Goal: Task Accomplishment & Management: Complete application form

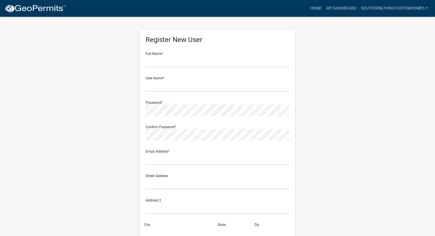
click at [48, 9] on img at bounding box center [36, 8] width 62 height 9
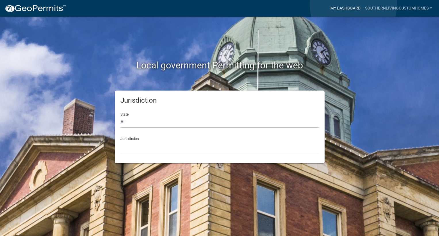
click at [353, 5] on link "My Dashboard" at bounding box center [345, 8] width 35 height 11
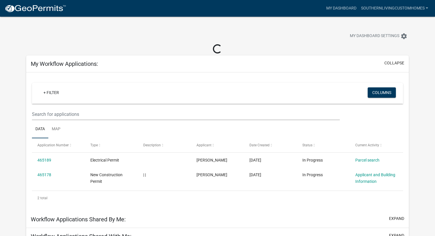
scroll to position [29, 0]
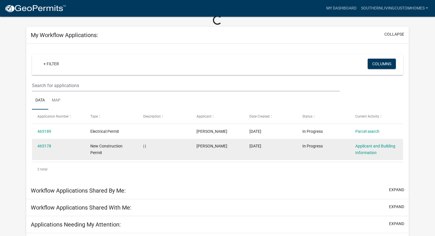
click at [329, 152] on datatable-body-cell "In Progress" at bounding box center [323, 149] width 53 height 21
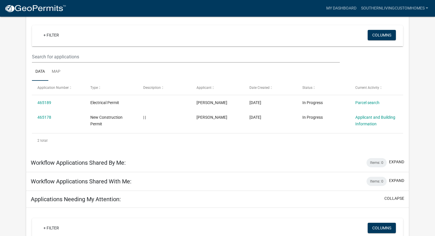
scroll to position [57, 0]
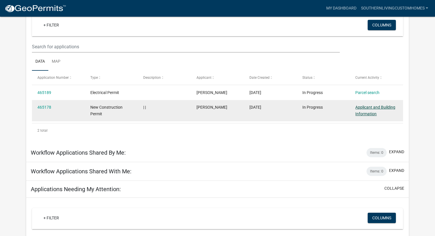
click at [374, 107] on link "Applicant and Building Information" at bounding box center [375, 110] width 40 height 11
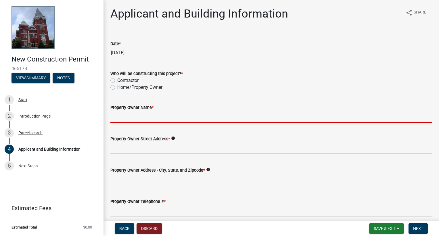
click at [158, 119] on input "Property Owner Name *" at bounding box center [271, 117] width 322 height 12
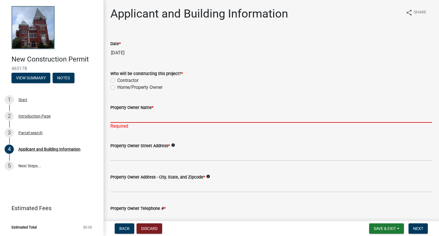
click at [162, 116] on input "Property Owner Name *" at bounding box center [271, 117] width 322 height 12
click at [150, 117] on input "Property Owner Name *" at bounding box center [271, 117] width 322 height 12
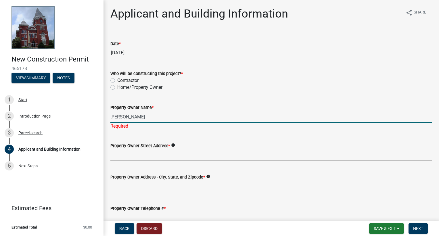
type input "Ben Moody"
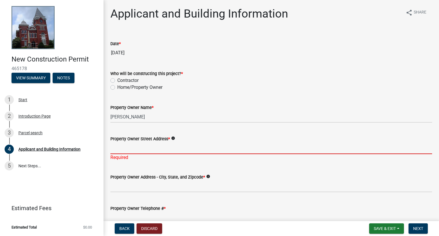
click at [149, 151] on input "Property Owner Street Address *" at bounding box center [271, 148] width 322 height 12
paste input "TBD Cartledge Rd, Box Springs, Ga 31801"
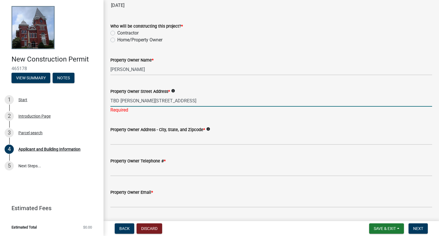
scroll to position [57, 0]
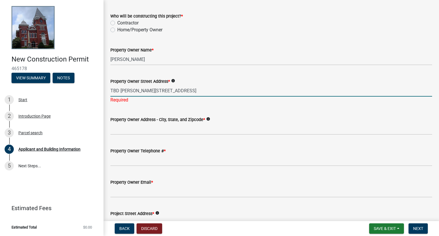
type input "TBD Cartledge Rd, Box Springs, Ga 31801"
click at [139, 129] on wm-data-entity-input "Property Owner Address - City, State, and Zipcode * info" at bounding box center [271, 123] width 322 height 31
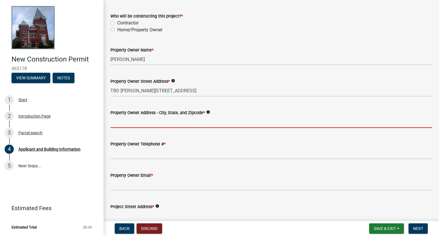
paste input "TBD Cartledge Rd, Box Springs, Ga 31801"
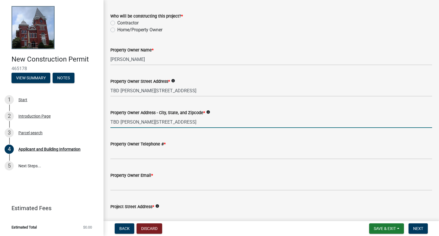
type input "TBD Cartledge Rd, Box Springs, Ga 31801"
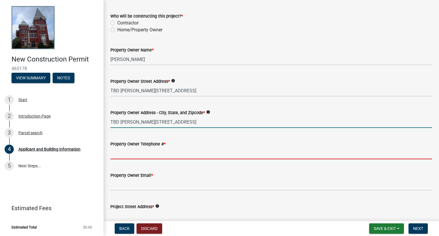
click at [157, 153] on input "Property Owner Telephone # *" at bounding box center [271, 153] width 322 height 12
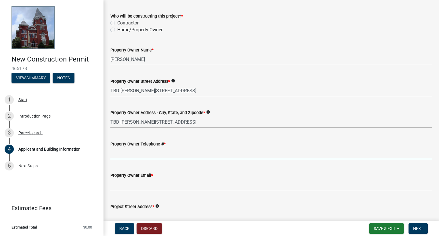
click at [157, 153] on input "Property Owner Telephone # *" at bounding box center [271, 153] width 322 height 12
click at [208, 149] on input "Property Owner Telephone # *" at bounding box center [271, 153] width 322 height 12
click at [241, 149] on input "Property Owner Telephone # *" at bounding box center [271, 153] width 322 height 12
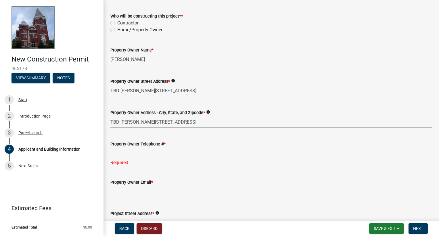
click at [241, 144] on div "Property Owner Telephone # *" at bounding box center [271, 144] width 322 height 7
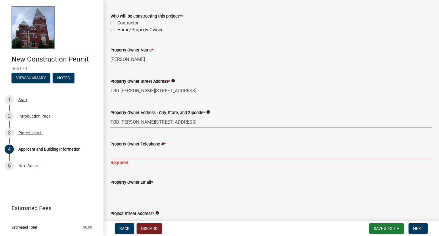
click at [211, 155] on input "Property Owner Telephone # *" at bounding box center [271, 153] width 322 height 12
click at [246, 148] on input "Property Owner Telephone # *" at bounding box center [271, 153] width 322 height 12
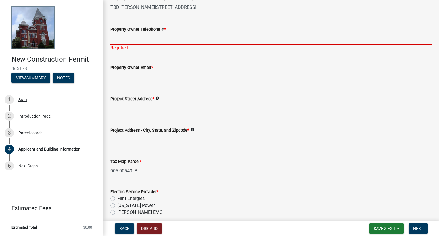
scroll to position [172, 0]
click at [174, 43] on input "Property Owner Telephone # *" at bounding box center [271, 38] width 322 height 12
paste input "706-756-7196"
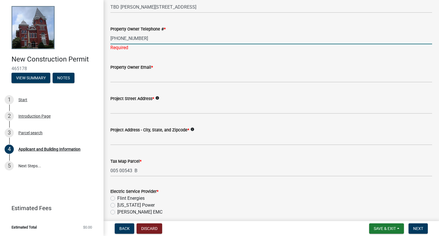
type input "706-756-7196"
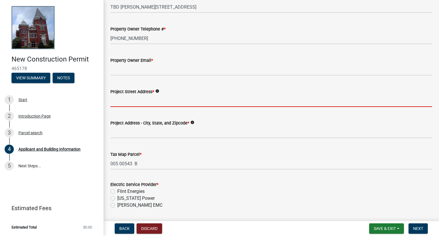
click at [174, 111] on wm-data-entity-input "Project Street Address * info" at bounding box center [271, 95] width 322 height 31
paste input "706-756-7196"
type input "706-756-7196"
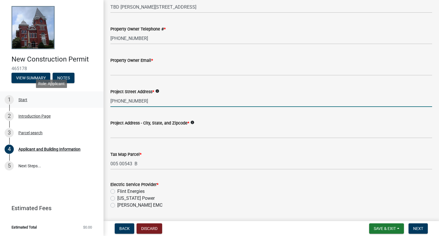
drag, startPoint x: 147, startPoint y: 103, endPoint x: 83, endPoint y: 105, distance: 64.7
click at [83, 105] on div "New Construction Permit 465178 View Summary Notes 1 Start 2 Introduction Page 3…" at bounding box center [219, 118] width 439 height 236
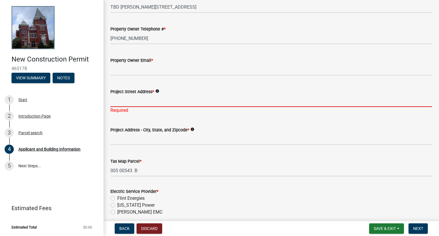
click at [173, 101] on input "Project Street Address *" at bounding box center [271, 101] width 322 height 12
paste input "TBD Cartledge Rd, Box Springs, Ga 31801"
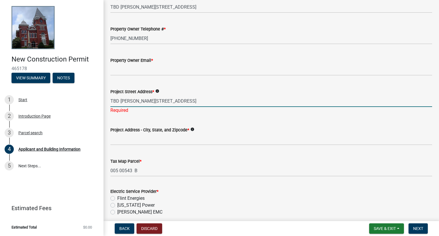
type input "TBD Cartledge Rd, Box Springs, Ga 31801"
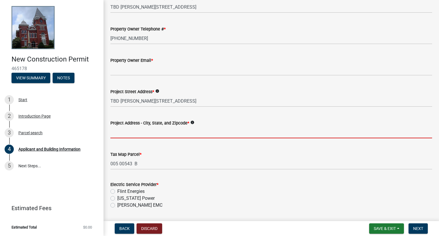
click at [181, 141] on wm-data-entity-input "Project Address - City, State, and Zipcode * info" at bounding box center [271, 127] width 322 height 31
paste input "TBD Cartledge Rd, Box Springs, Ga 31801"
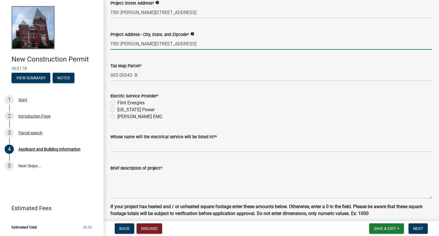
scroll to position [287, 0]
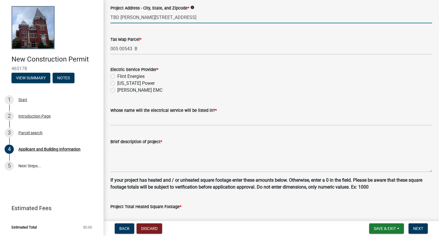
type input "TBD Cartledge Rd, Box Springs, Ga 31801"
click at [135, 126] on wm-data-entity-input "Whose name will the electrical service will be listed in? *" at bounding box center [271, 114] width 322 height 31
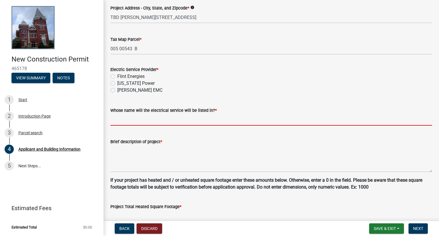
click at [136, 123] on input "Whose name will the electrical service will be listed in? *" at bounding box center [271, 120] width 322 height 12
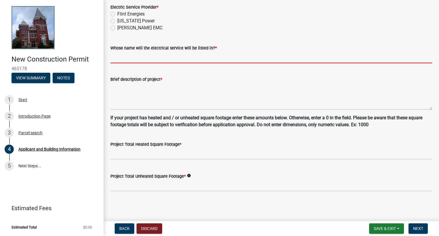
scroll to position [350, 0]
click at [166, 58] on input "Whose name will the electrical service will be listed in? *" at bounding box center [271, 57] width 322 height 12
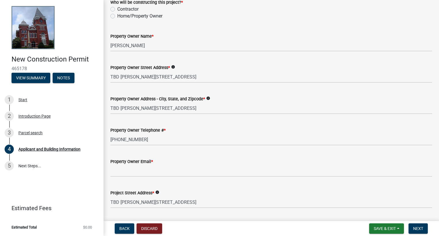
scroll to position [86, 0]
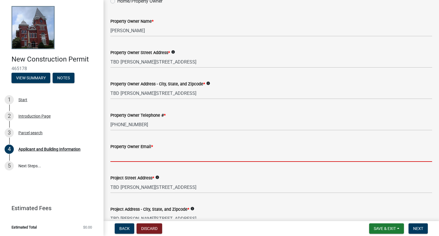
click at [124, 155] on input "Property Owner Email *" at bounding box center [271, 156] width 322 height 12
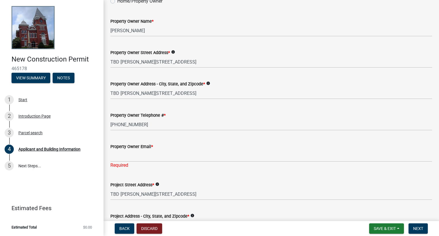
click at [143, 164] on wm-data-entity-input "Property Owner Email * Required" at bounding box center [271, 154] width 322 height 38
click at [181, 158] on input "Property Owner Email *" at bounding box center [271, 156] width 322 height 12
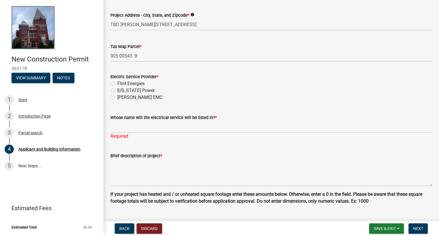
scroll to position [287, 0]
type input "benjamin.moody279@gmail.com"
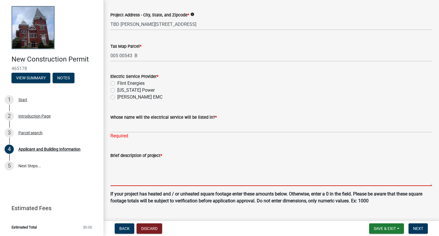
scroll to position [281, 0]
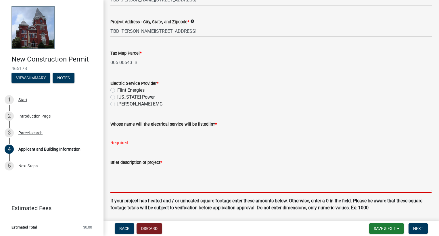
click at [141, 176] on textarea "Brief description of project *" at bounding box center [271, 179] width 322 height 27
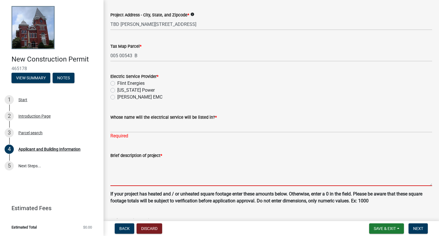
type textarea "C"
type textarea "u"
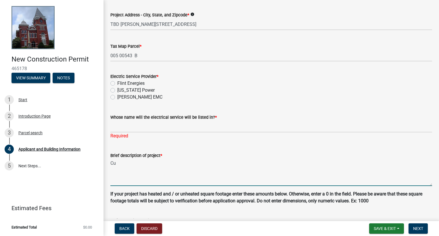
type textarea "C"
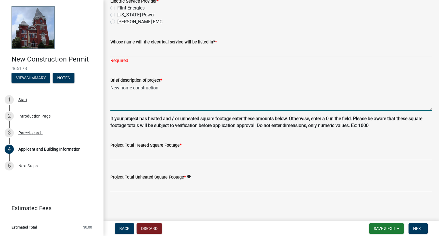
scroll to position [357, 0]
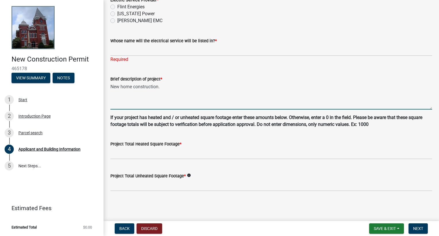
type textarea "New home construction."
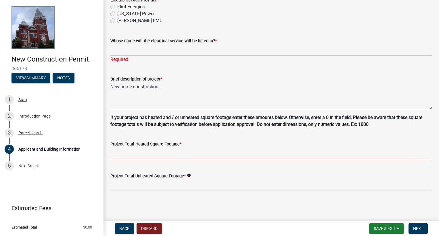
click at [189, 148] on input "text" at bounding box center [271, 153] width 322 height 12
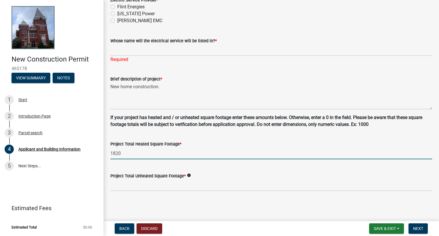
type input "1820"
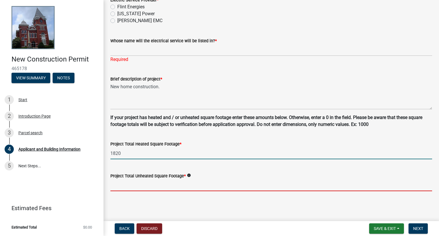
click at [142, 188] on input "text" at bounding box center [271, 185] width 322 height 12
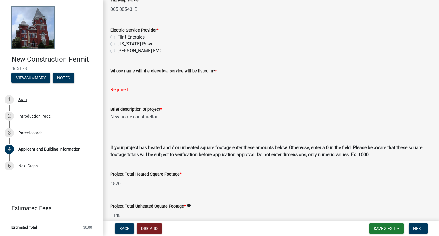
scroll to position [242, 0]
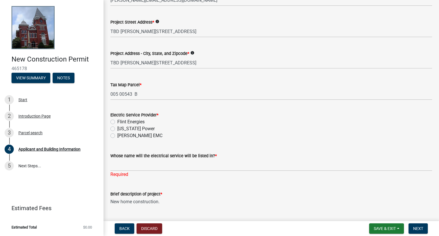
type input "1148"
click at [162, 166] on input "Whose name will the electrical service will be listed in? *" at bounding box center [271, 165] width 322 height 12
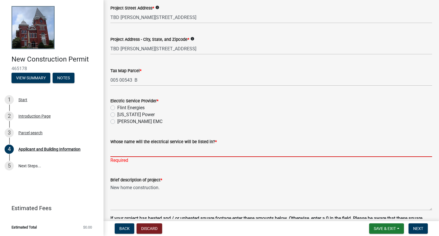
scroll to position [259, 0]
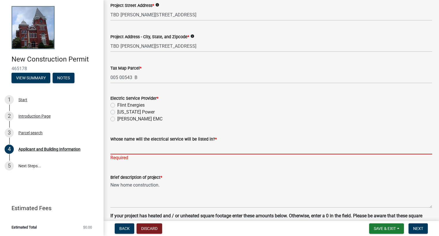
click at [135, 105] on label "Flint Energies" at bounding box center [130, 105] width 27 height 7
click at [121, 105] on input "Flint Energies" at bounding box center [119, 104] width 4 height 4
radio input "true"
click at [154, 148] on input "Whose name will the electrical service will be listed in? *" at bounding box center [271, 149] width 322 height 12
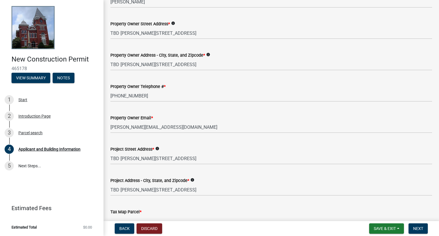
scroll to position [0, 0]
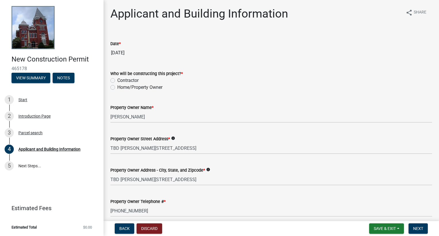
type input "Ben Moody"
click at [128, 79] on label "Contractor" at bounding box center [127, 80] width 21 height 7
click at [121, 79] on input "Contractor" at bounding box center [119, 79] width 4 height 4
radio input "true"
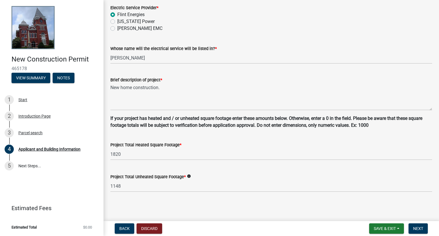
scroll to position [350, 0]
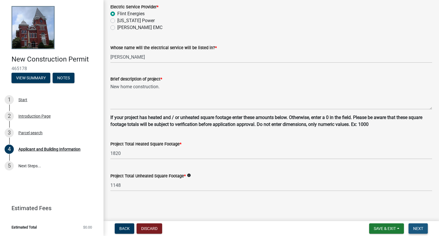
click at [421, 230] on span "Next" at bounding box center [418, 228] width 10 height 5
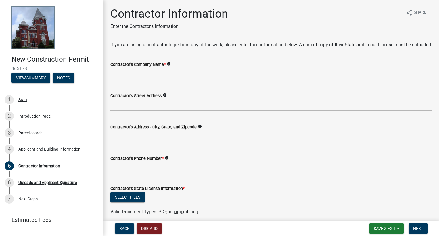
click at [177, 84] on wm-data-entity-input "Contractor's Company Name * info" at bounding box center [271, 68] width 322 height 31
click at [178, 80] on input "Contractor's Company Name *" at bounding box center [271, 74] width 322 height 12
type input "Southern Living Custom Homes"
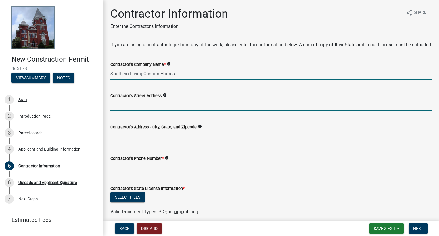
type input "PO Box 713 / 119 North Broad Street"
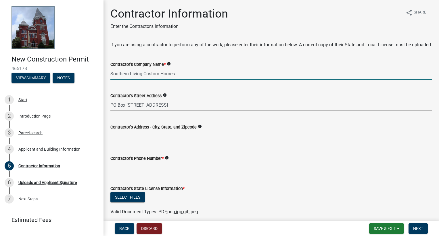
type input "PO Box 713"
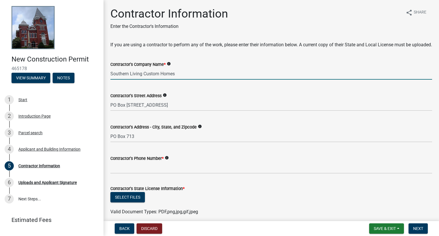
type input "2293100359"
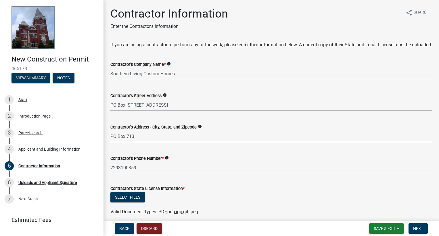
drag, startPoint x: 140, startPoint y: 142, endPoint x: 103, endPoint y: 140, distance: 37.2
click at [103, 140] on div "New Construction Permit 465178 View Summary Notes 1 Start 2 Introduction Page 3…" at bounding box center [219, 118] width 439 height 236
click at [145, 142] on input "PO Box 713" at bounding box center [271, 137] width 322 height 12
drag, startPoint x: 145, startPoint y: 144, endPoint x: 110, endPoint y: 140, distance: 35.3
click at [110, 140] on div "Contractor's Address - City, State, and Zipcode info PO Box 713" at bounding box center [271, 129] width 330 height 27
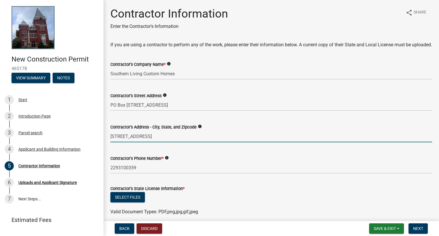
type input "119 N Broad St, Buena Vista, Ga 31803"
click at [223, 111] on input "PO Box 713 / 119 North Broad Street" at bounding box center [271, 105] width 322 height 12
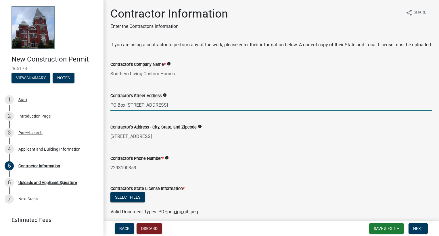
click at [223, 111] on input "PO Box 713 / 119 North Broad Street" at bounding box center [271, 105] width 322 height 12
drag, startPoint x: 240, startPoint y: 148, endPoint x: 224, endPoint y: 145, distance: 16.6
click at [240, 142] on input "119 N Broad St, Buena Vista, Ga 31803" at bounding box center [271, 137] width 322 height 12
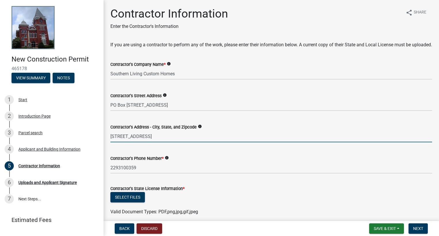
click at [170, 142] on input "119 N Broad St, Buena Vista, Ga 31803" at bounding box center [271, 137] width 322 height 12
click at [159, 110] on input "PO Box 713 / 119 North Broad Street" at bounding box center [271, 105] width 322 height 12
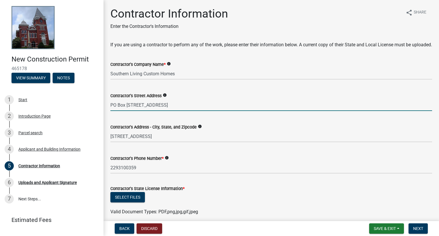
click at [159, 110] on input "PO Box 713 / 119 North Broad Street" at bounding box center [271, 105] width 322 height 12
paste input "119 N Broad St, Buena Vista, Ga 31803"
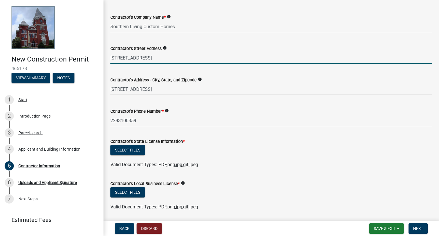
scroll to position [57, 0]
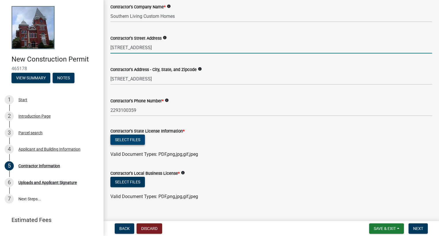
type input "119 N Broad St, Buena Vista, Ga 31803"
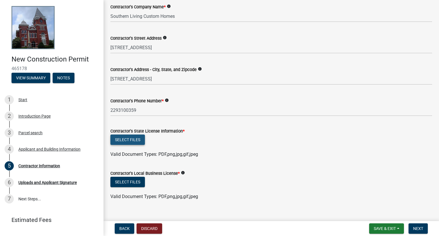
click at [138, 145] on button "Select files" at bounding box center [127, 140] width 34 height 10
click at [137, 145] on button "Select files" at bounding box center [127, 140] width 34 height 10
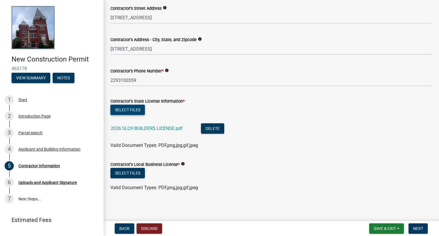
scroll to position [94, 0]
click at [136, 174] on button "Select files" at bounding box center [127, 173] width 34 height 10
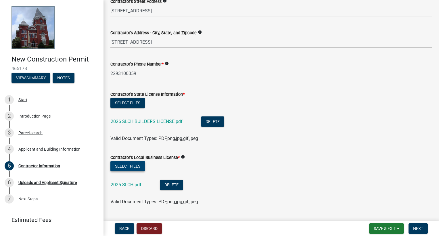
scroll to position [115, 0]
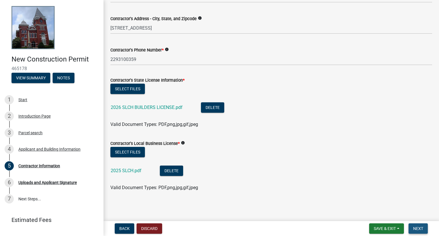
click at [413, 233] on button "Next" at bounding box center [418, 228] width 19 height 10
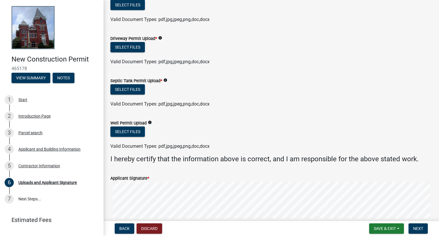
scroll to position [273, 0]
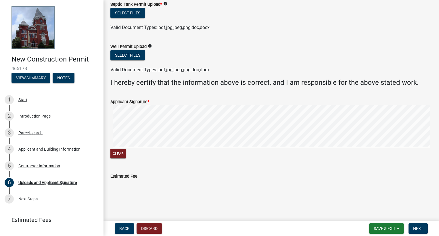
click at [190, 85] on h4 "I hereby certify that the information above is correct, and I am responsible fo…" at bounding box center [271, 82] width 322 height 8
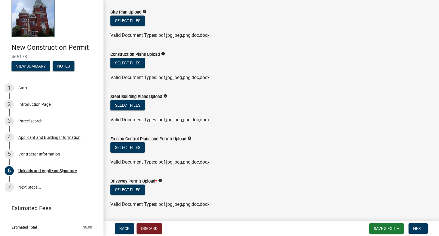
scroll to position [86, 0]
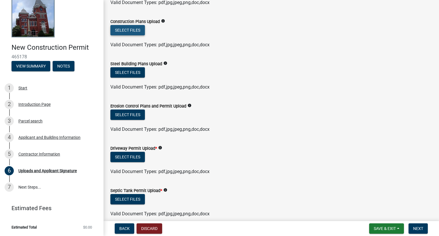
click at [132, 30] on button "Select files" at bounding box center [127, 30] width 34 height 10
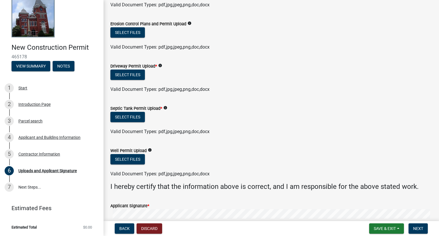
scroll to position [201, 0]
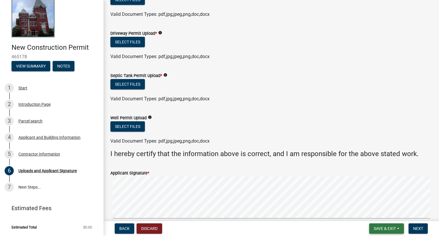
click at [376, 233] on button "Save & Exit" at bounding box center [386, 228] width 35 height 10
click at [373, 205] on button "Save" at bounding box center [381, 200] width 46 height 14
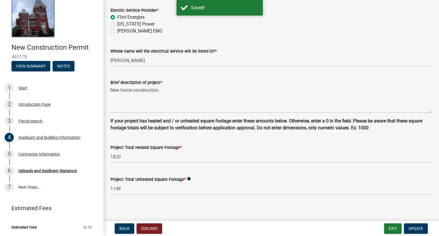
scroll to position [350, 0]
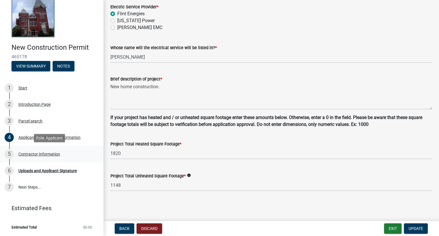
click at [42, 157] on div "5 Contractor Information" at bounding box center [50, 153] width 90 height 9
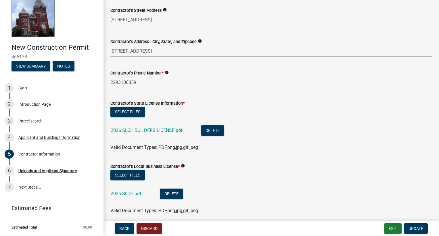
scroll to position [115, 0]
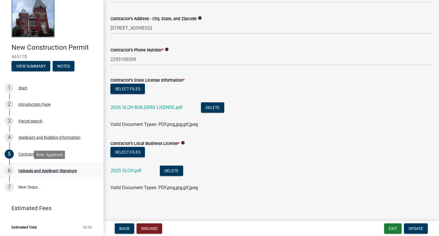
click at [60, 168] on div "6 Uploads and Applicant Signature" at bounding box center [50, 170] width 90 height 9
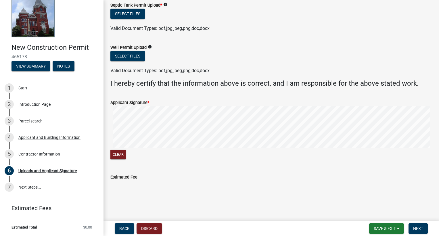
scroll to position [273, 0]
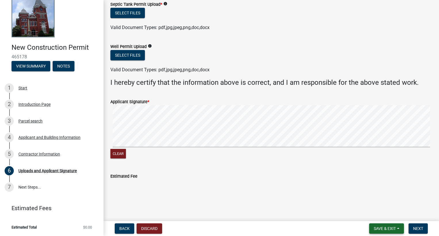
click at [373, 224] on button "Save & Exit" at bounding box center [386, 228] width 35 height 10
click at [383, 215] on button "Save & Exit" at bounding box center [381, 214] width 46 height 14
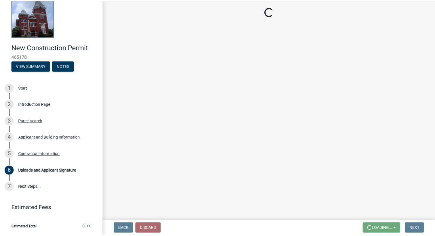
scroll to position [0, 0]
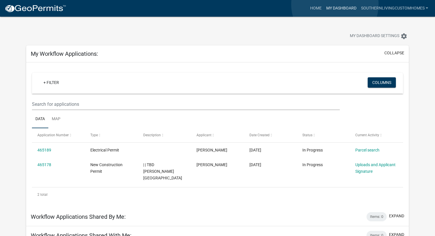
click at [335, 4] on link "My Dashboard" at bounding box center [341, 8] width 35 height 11
click at [312, 7] on link "Home" at bounding box center [316, 8] width 16 height 11
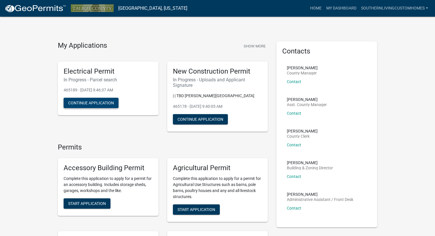
click at [101, 103] on button "Continue Application" at bounding box center [91, 103] width 55 height 10
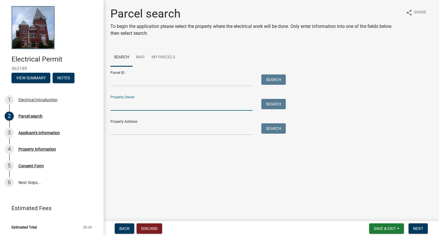
click at [120, 105] on input "Property Owner:" at bounding box center [181, 105] width 142 height 12
type input "Ben Moody"
click at [264, 99] on button "Search" at bounding box center [273, 104] width 24 height 10
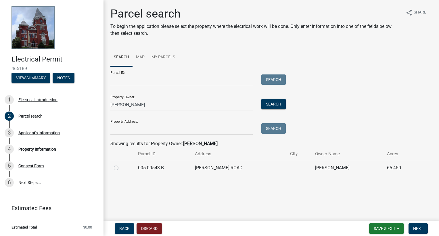
click at [202, 166] on td "CARTLEDGE ROAD" at bounding box center [238, 168] width 95 height 14
click at [121, 164] on label at bounding box center [121, 164] width 0 height 0
click at [121, 168] on B "radio" at bounding box center [123, 166] width 4 height 4
radio B "true"
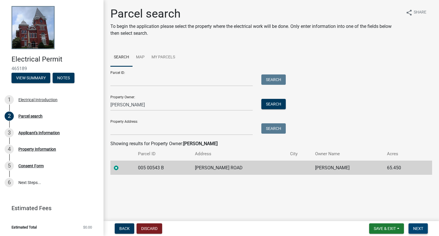
click at [417, 229] on span "Next" at bounding box center [418, 228] width 10 height 5
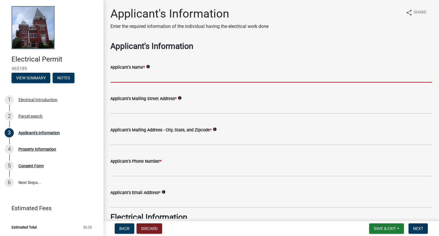
click at [136, 76] on input "Applicant's Name *" at bounding box center [271, 77] width 322 height 12
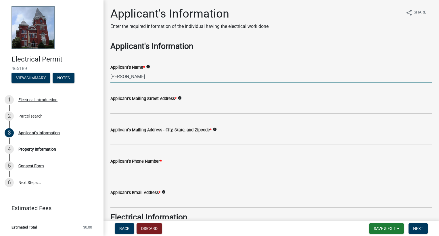
type input "Bill Addison"
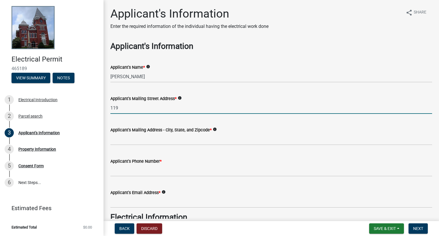
type input "119 N Broad St, Buena Vista, Ga 31803"
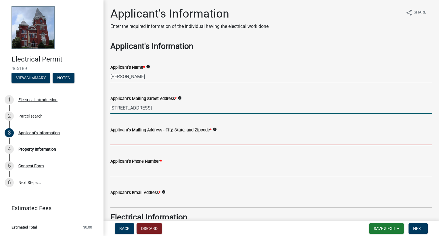
type input "119 N Broad St, Buena Vista, Ga 31803"
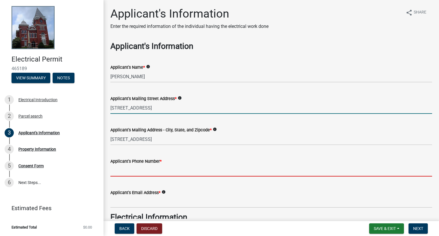
type input "2293100359"
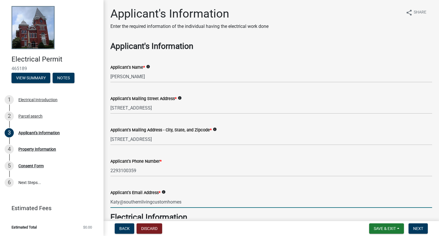
click at [112, 202] on input "Katy@southernlivingcustomhomes" at bounding box center [271, 202] width 322 height 12
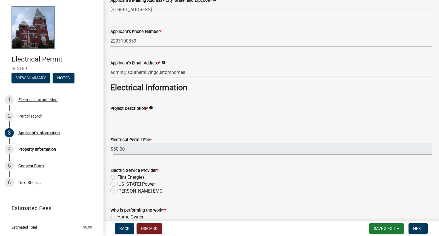
scroll to position [144, 0]
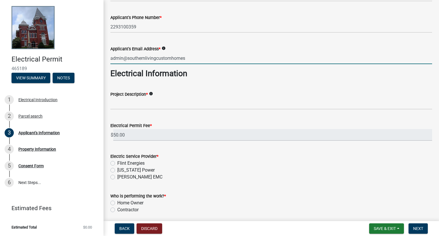
type input "admin@southernlivingcustomhomes"
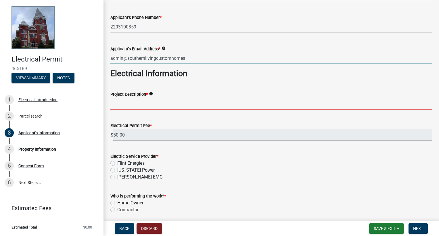
click at [131, 103] on input "Project Description *" at bounding box center [271, 104] width 322 height 12
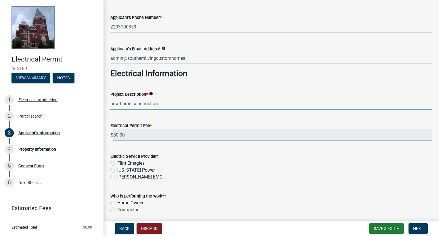
type input "new home construction"
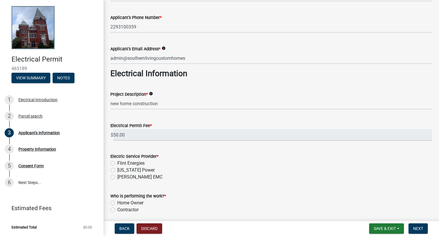
click at [128, 161] on label "Flint Energies" at bounding box center [130, 163] width 27 height 7
click at [121, 161] on input "Flint Energies" at bounding box center [119, 162] width 4 height 4
radio input "true"
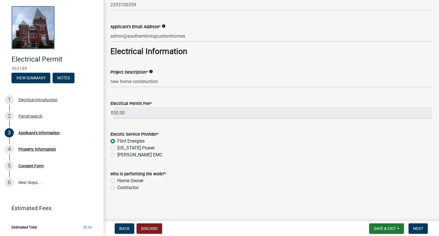
click at [117, 187] on label "Contractor" at bounding box center [127, 187] width 21 height 7
click at [117, 187] on input "Contractor" at bounding box center [119, 186] width 4 height 4
radio input "true"
click at [411, 230] on button "Next" at bounding box center [418, 228] width 19 height 10
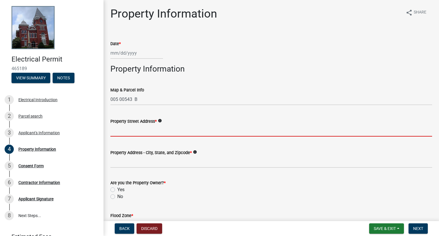
click at [151, 133] on input "Property Street Address *" at bounding box center [271, 131] width 322 height 12
paste input "Good afternoon! I just submitted the application for the building permit for th…"
type input "Good afternoon! I just submitted the application for the building permit for th…"
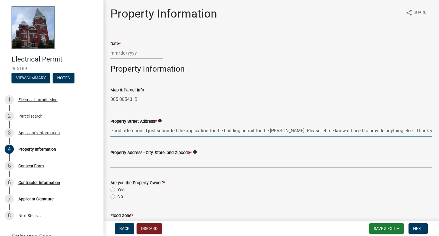
scroll to position [0, 4]
click at [181, 132] on input "Good afternoon! I just submitted the application for the building permit for th…" at bounding box center [271, 131] width 322 height 12
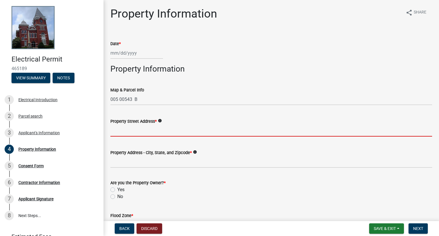
scroll to position [0, 0]
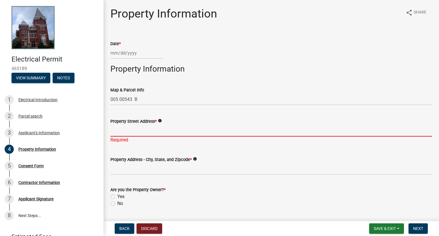
click at [168, 128] on input "Property Street Address *" at bounding box center [271, 131] width 322 height 12
paste input "TBD Cartledge Rd, Box Springs, Ga 31801"
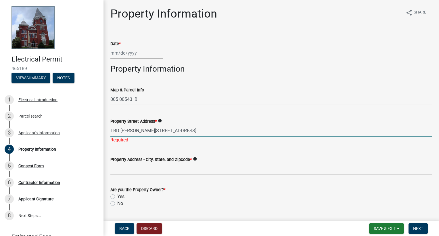
type input "TBD Cartledge Rd, Box Springs, Ga 31801"
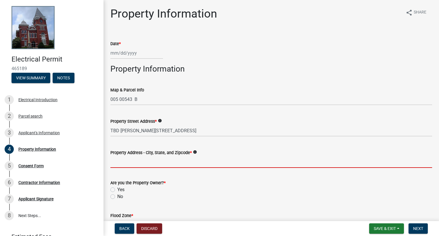
click at [180, 170] on wm-data-entity-input "Property Address - City, State, and Zipcode * info" at bounding box center [271, 156] width 322 height 31
paste input "TBD Cartledge Rd, Box Springs, Ga 31801"
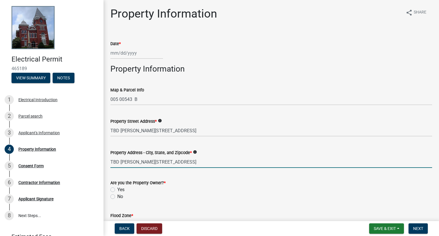
type input "TBD Cartledge Rd, Box Springs, Ga 31801"
click at [118, 195] on label "No" at bounding box center [120, 196] width 6 height 7
click at [118, 195] on input "No" at bounding box center [119, 195] width 4 height 4
radio input "true"
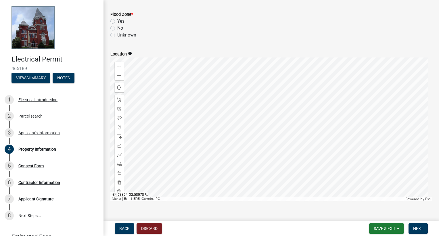
scroll to position [172, 0]
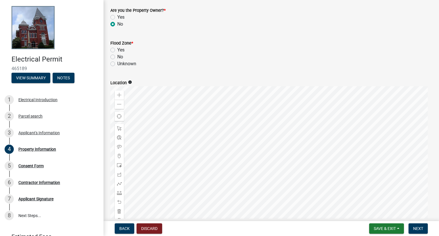
click at [121, 58] on label "No" at bounding box center [120, 56] width 6 height 7
click at [121, 57] on input "No" at bounding box center [119, 55] width 4 height 4
radio input "true"
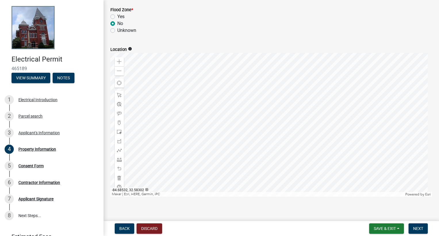
scroll to position [211, 0]
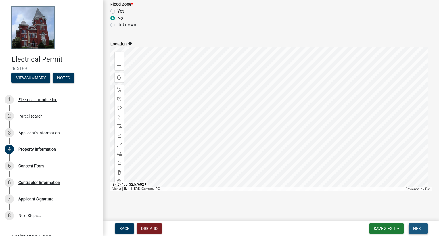
click at [421, 228] on span "Next" at bounding box center [418, 228] width 10 height 5
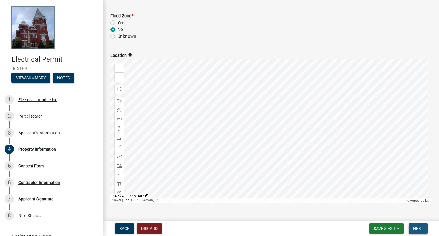
scroll to position [223, 0]
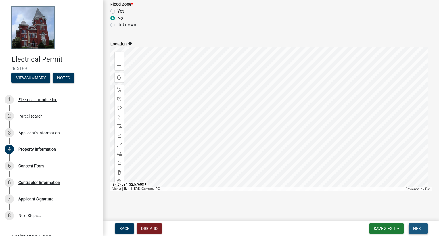
click at [416, 229] on span "Next" at bounding box center [418, 228] width 10 height 5
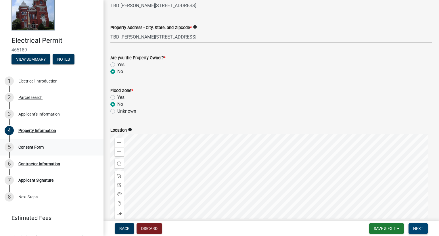
scroll to position [29, 0]
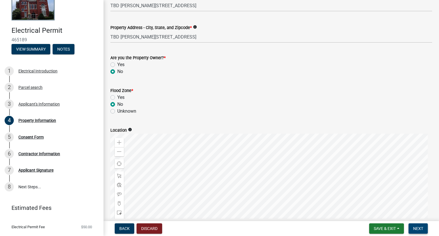
click at [413, 230] on button "Next" at bounding box center [418, 228] width 19 height 10
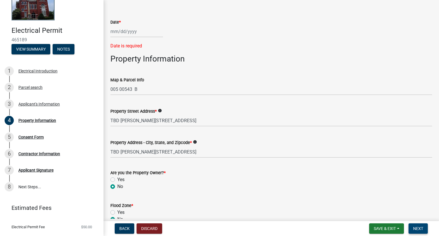
scroll to position [0, 0]
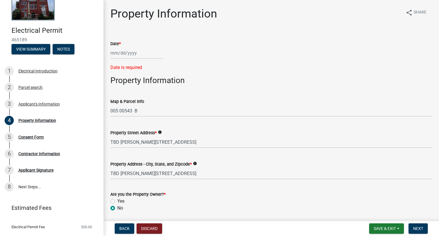
select select "8"
select select "2025"
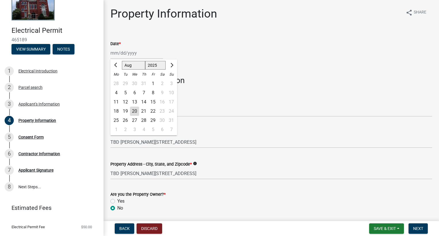
click at [145, 57] on div "Jan Feb Mar Apr May Jun Jul Aug Sep Oct Nov Dec 1525 1526 1527 1528 1529 1530 1…" at bounding box center [136, 53] width 53 height 12
click at [137, 113] on div "20" at bounding box center [134, 111] width 9 height 9
type input "08/20/2025"
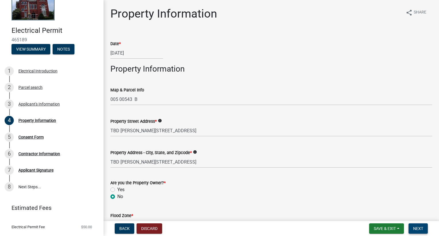
click at [413, 230] on button "Next" at bounding box center [418, 228] width 19 height 10
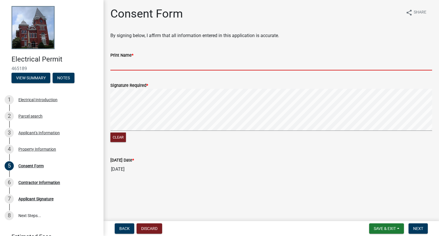
click at [141, 66] on input "Print Name *" at bounding box center [271, 65] width 322 height 12
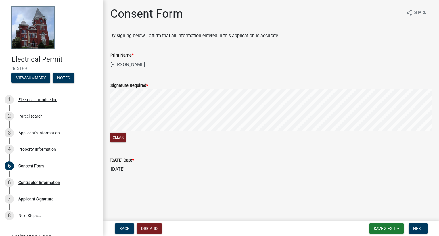
type input "Bill Addison"
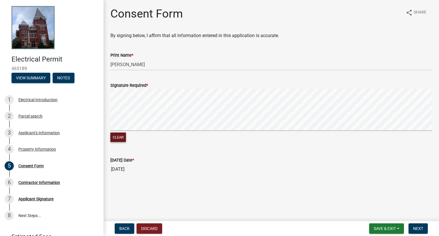
click at [117, 135] on button "Clear" at bounding box center [118, 137] width 16 height 9
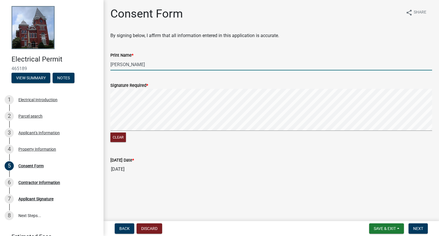
drag, startPoint x: 140, startPoint y: 63, endPoint x: 97, endPoint y: 63, distance: 42.8
click at [97, 63] on div "Electrical Permit 465189 View Summary Notes 1 Electrical Introduction 2 Parcel …" at bounding box center [219, 118] width 439 height 236
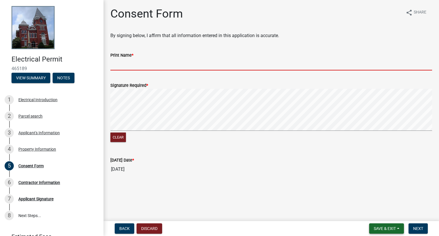
click at [382, 229] on span "Save & Exit" at bounding box center [385, 228] width 22 height 5
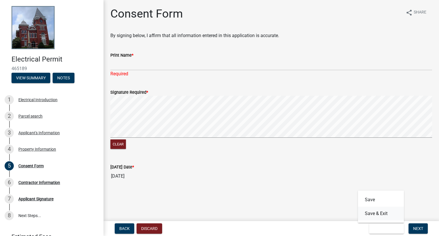
click at [373, 215] on button "Save & Exit" at bounding box center [381, 214] width 46 height 14
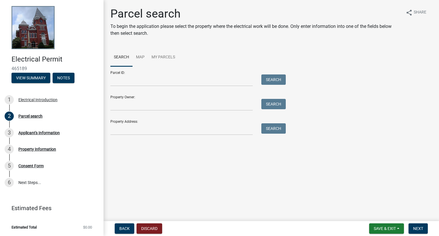
click at [128, 113] on form "Parcel ID: Search Property Owner: Search Property Address: Search" at bounding box center [196, 100] width 172 height 69
click at [128, 106] on input "Property Owner:" at bounding box center [181, 105] width 142 height 12
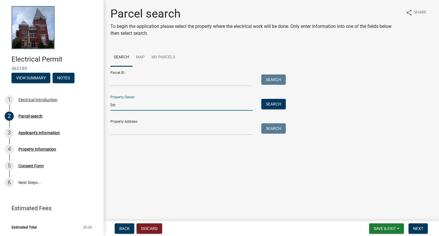
type input "b"
type input "B"
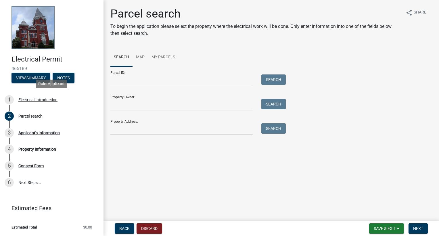
drag, startPoint x: 102, startPoint y: 103, endPoint x: 121, endPoint y: 109, distance: 20.1
click at [102, 103] on link "1 Electrical Introduction" at bounding box center [51, 99] width 103 height 17
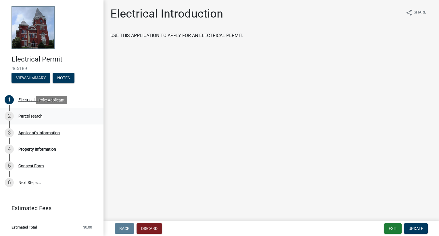
click at [43, 118] on div "2 Parcel search" at bounding box center [50, 116] width 90 height 9
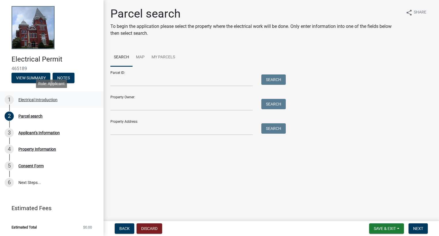
click at [42, 98] on div "Electrical Introduction" at bounding box center [37, 100] width 39 height 4
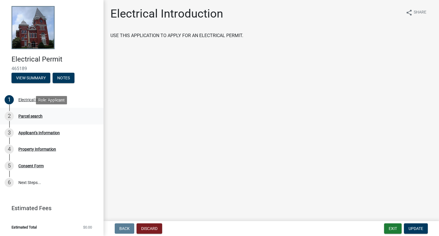
click at [41, 116] on div "Parcel search" at bounding box center [30, 116] width 24 height 4
